Goal: Find contact information: Find contact information

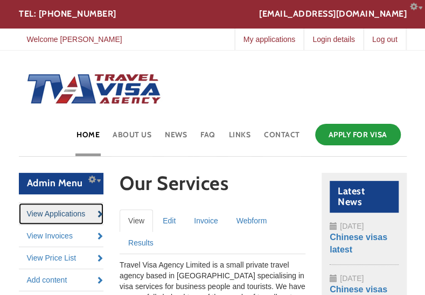
click at [59, 216] on link "View Applications" at bounding box center [61, 214] width 85 height 22
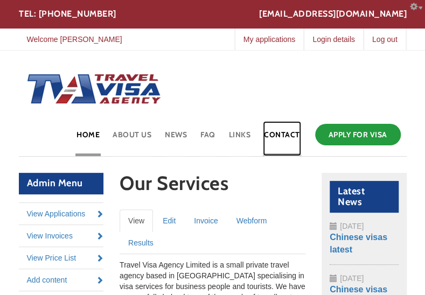
click at [282, 133] on link "Contact" at bounding box center [282, 138] width 38 height 35
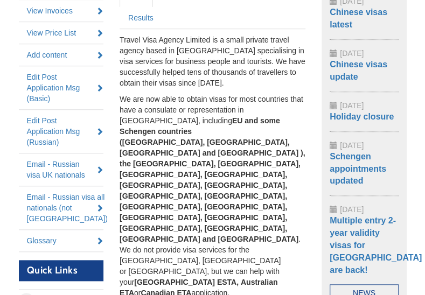
scroll to position [235, 0]
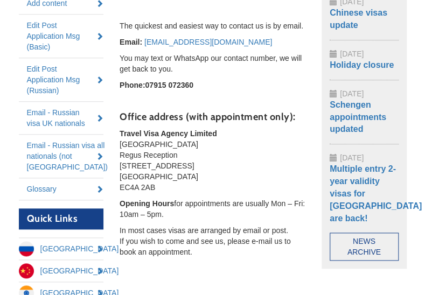
scroll to position [284, 0]
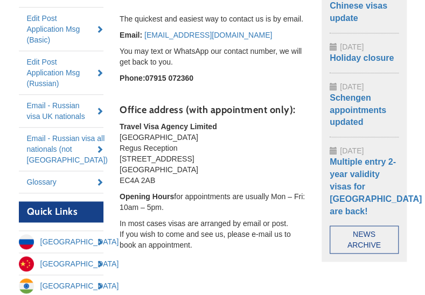
drag, startPoint x: 121, startPoint y: 124, endPoint x: 161, endPoint y: 177, distance: 66.7
click at [161, 177] on p "Travel Visa Agency Limited [GEOGRAPHIC_DATA] Regus Reception [STREET_ADDRESS]" at bounding box center [212, 153] width 186 height 65
copy p "Travel Visa Agency Limited [GEOGRAPHIC_DATA] Regus Reception [STREET_ADDRESS]"
click at [408, 257] on aside "Configure Configure block Latest News Configure Configure block [DATE] Chinese …" at bounding box center [363, 83] width 101 height 389
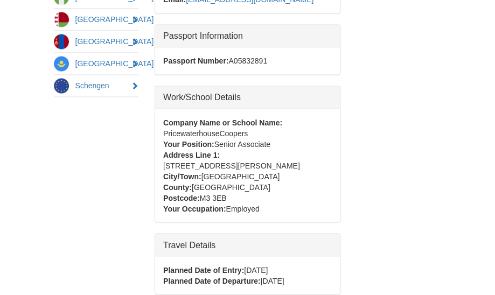
scroll to position [639, 0]
